Goal: Find specific page/section: Find specific page/section

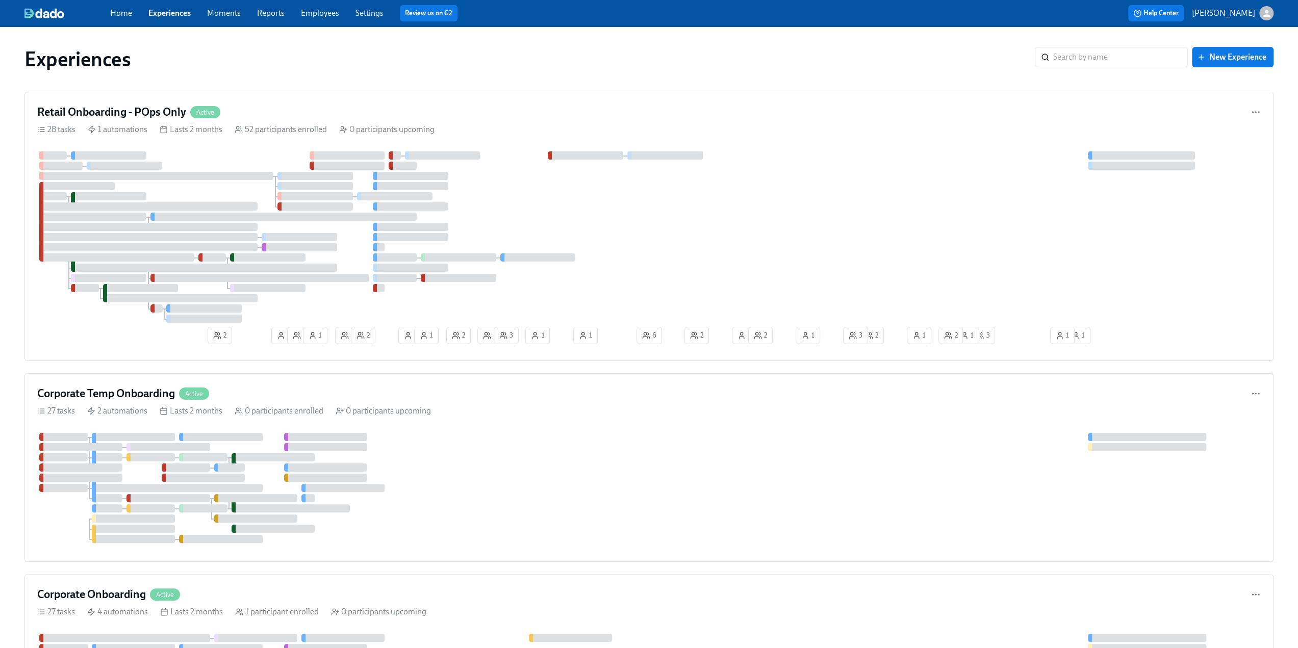
click at [166, 16] on link "Experiences" at bounding box center [169, 13] width 42 height 10
click at [164, 17] on link "Experiences" at bounding box center [169, 13] width 42 height 10
click at [305, 19] on div "Home Experiences Moments Reports Employees Settings Review us on G2" at bounding box center [401, 13] width 582 height 16
click at [310, 14] on link "Employees" at bounding box center [320, 13] width 38 height 10
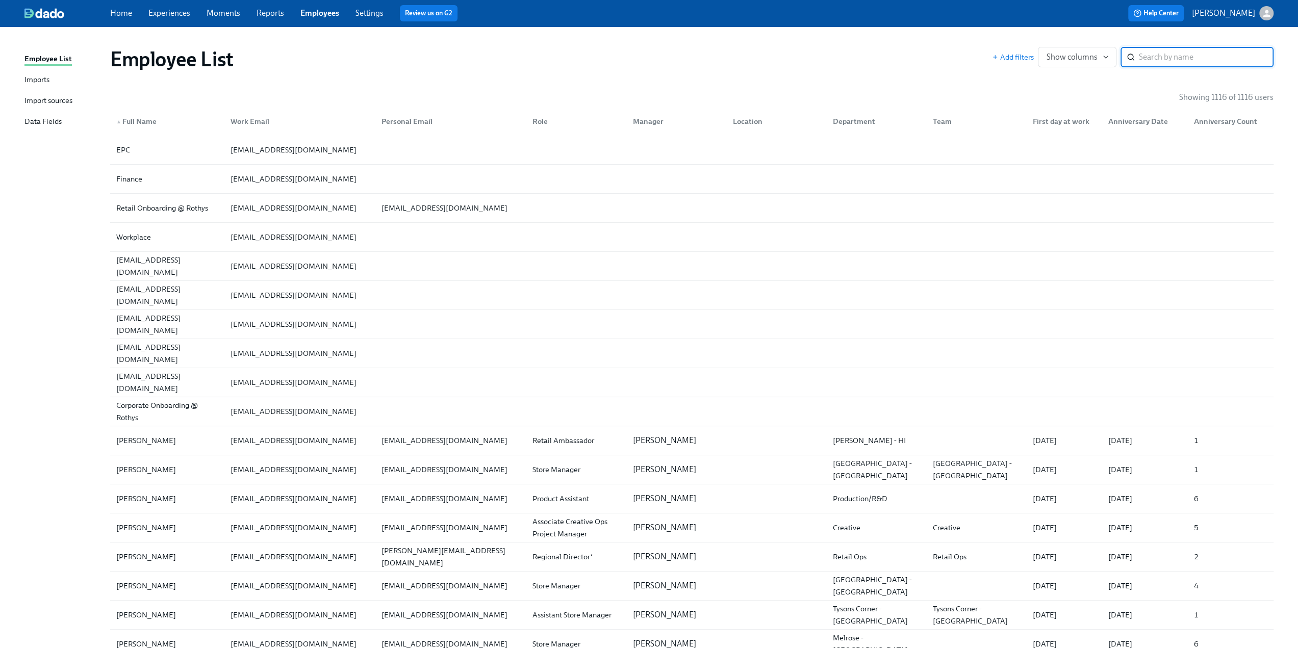
click at [52, 98] on div "Import sources" at bounding box center [48, 101] width 48 height 13
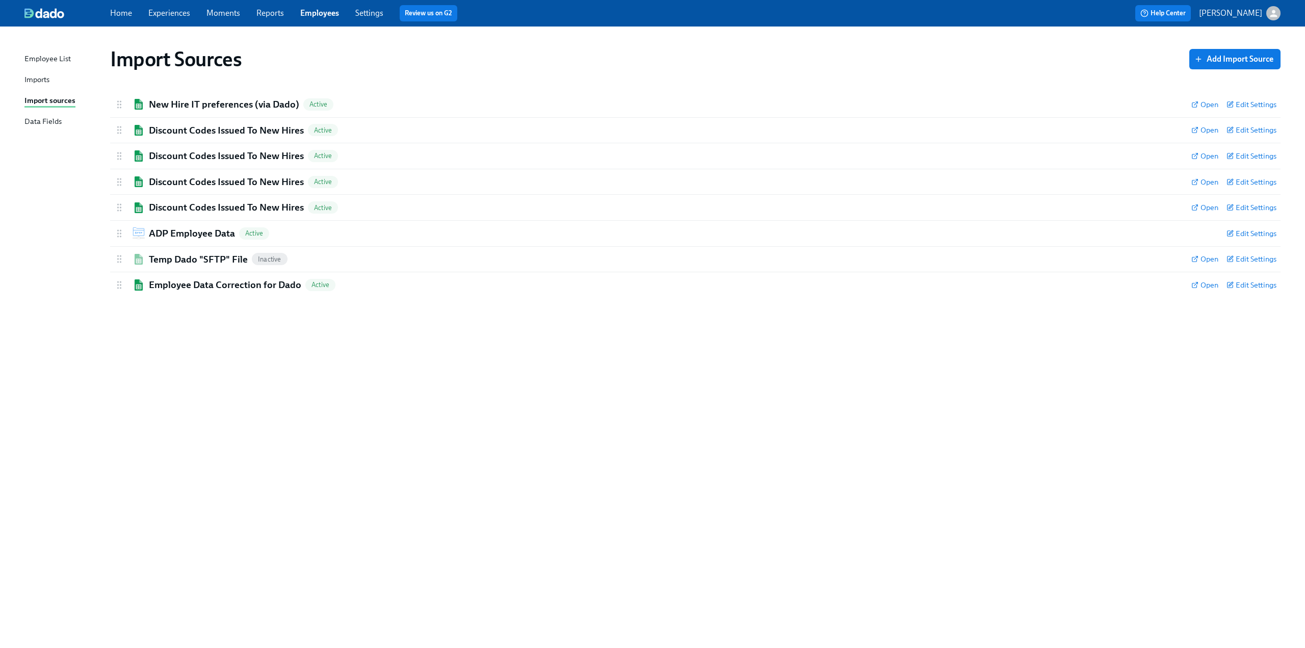
click at [310, 17] on link "Employees" at bounding box center [319, 13] width 39 height 10
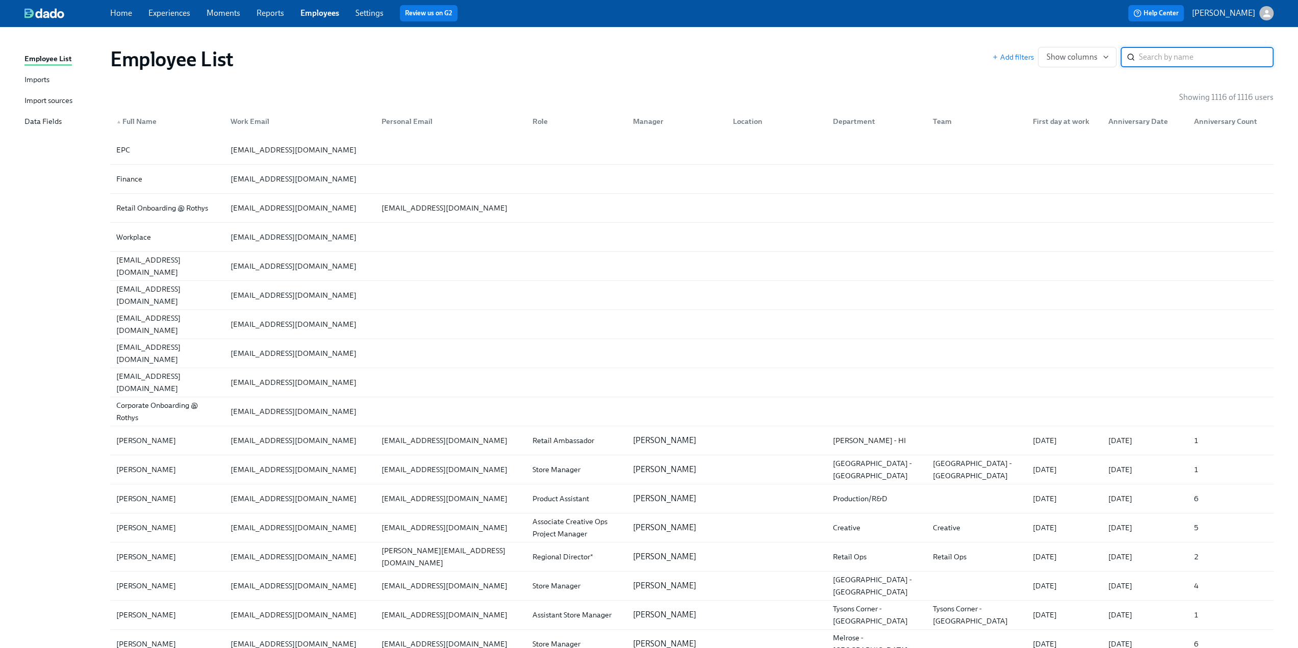
click at [1161, 58] on input "search" at bounding box center [1205, 57] width 135 height 20
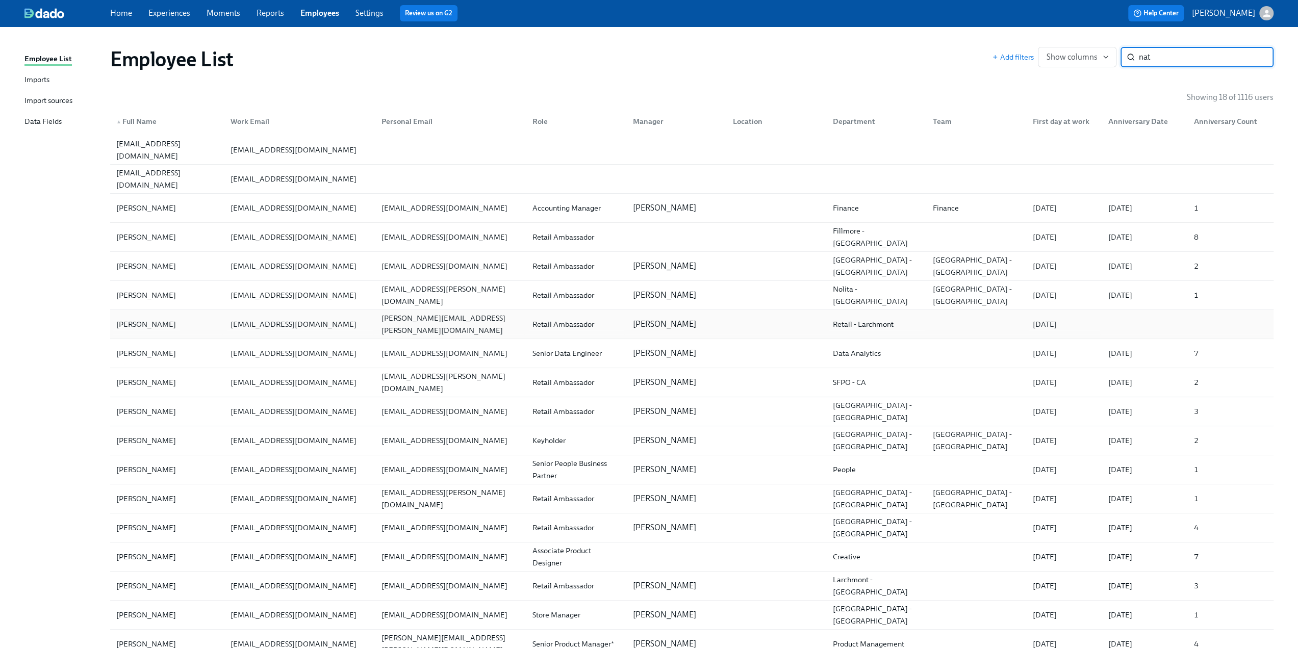
type input "nat"
click at [179, 318] on div "[PERSON_NAME]" at bounding box center [167, 324] width 110 height 20
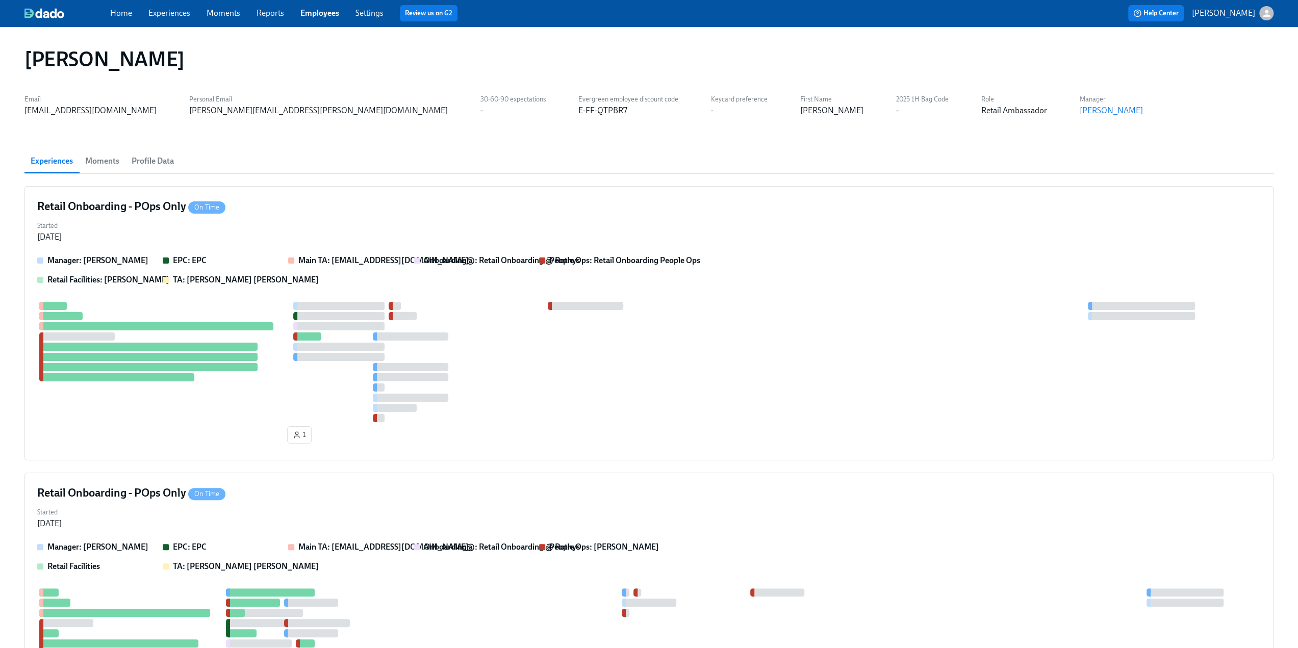
click at [157, 154] on span "Profile Data" at bounding box center [153, 161] width 42 height 14
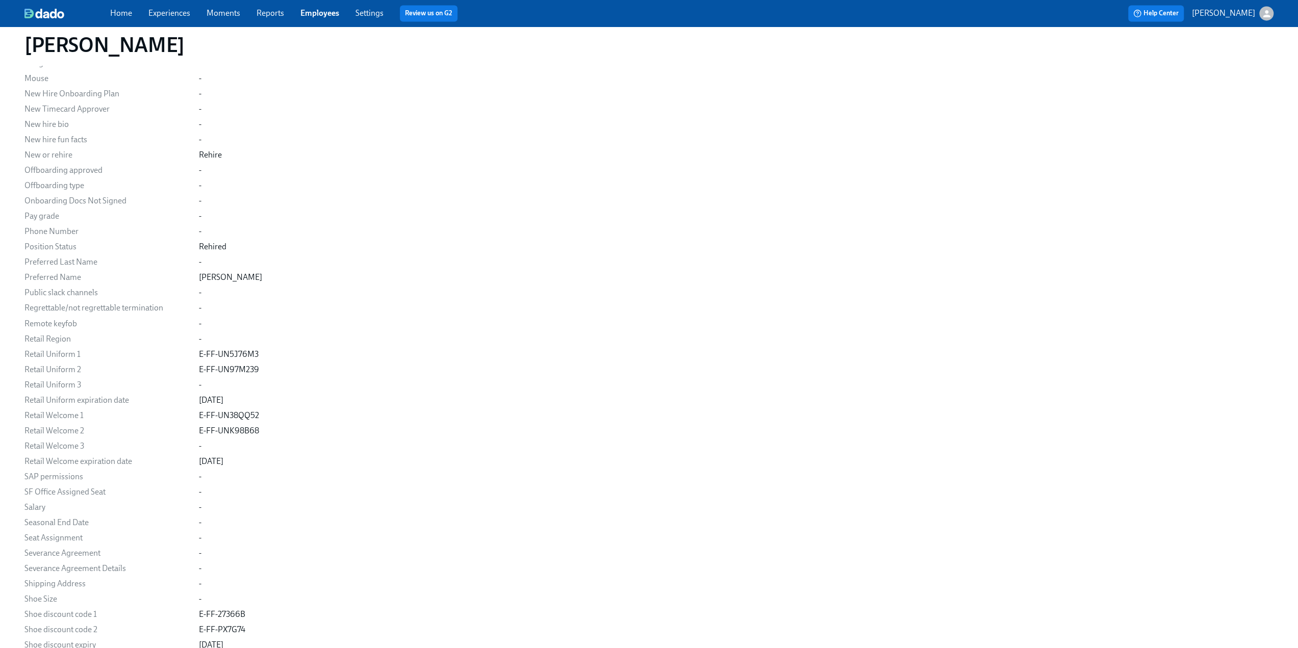
scroll to position [1632, 0]
